Goal: Find specific page/section: Find specific page/section

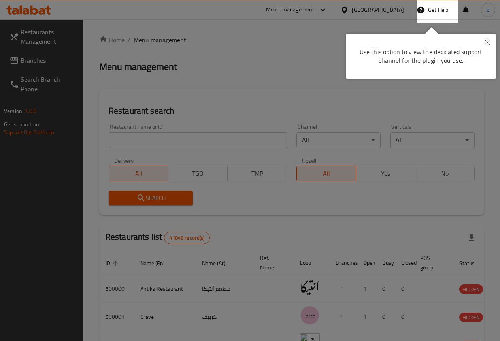
click at [490, 40] on icon "Close" at bounding box center [488, 43] width 6 height 6
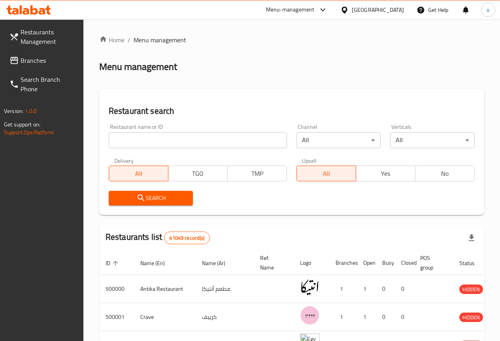
click at [404, 11] on div "[GEOGRAPHIC_DATA]" at bounding box center [372, 9] width 76 height 19
click at [349, 13] on icon at bounding box center [344, 10] width 8 height 8
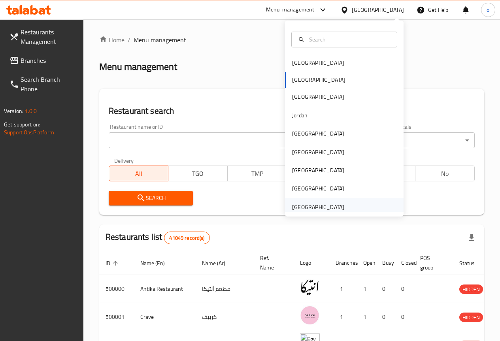
click at [322, 203] on div "[GEOGRAPHIC_DATA]" at bounding box center [318, 207] width 52 height 9
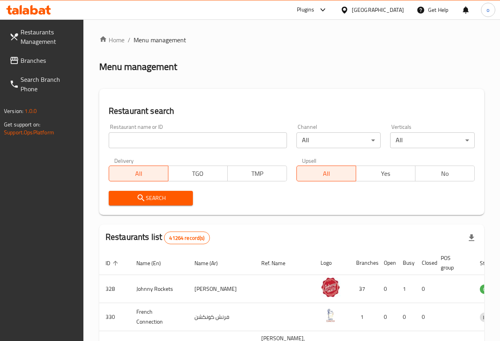
click at [26, 56] on span "Branches" at bounding box center [49, 60] width 57 height 9
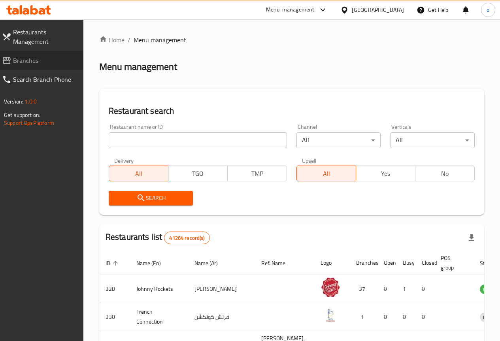
click at [38, 64] on span "Branches" at bounding box center [45, 60] width 64 height 9
